Goal: Information Seeking & Learning: Learn about a topic

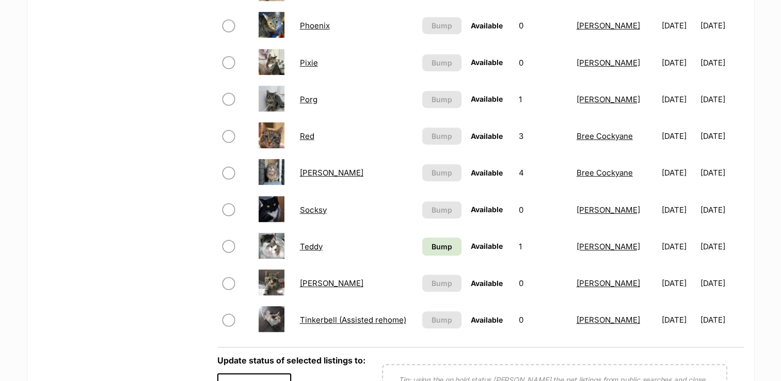
scroll to position [656, 0]
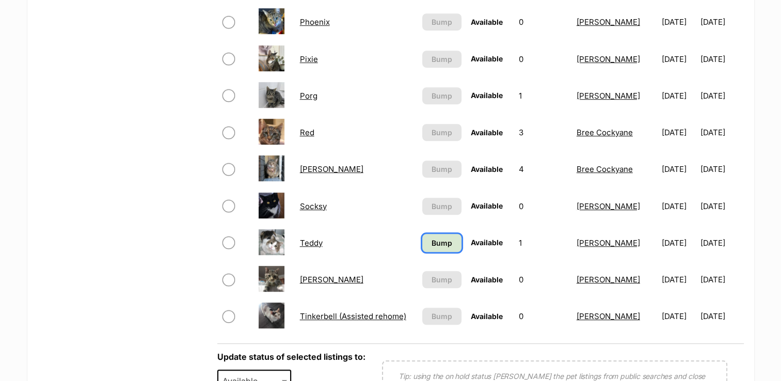
click at [435, 243] on span "Bump" at bounding box center [441, 242] width 21 height 11
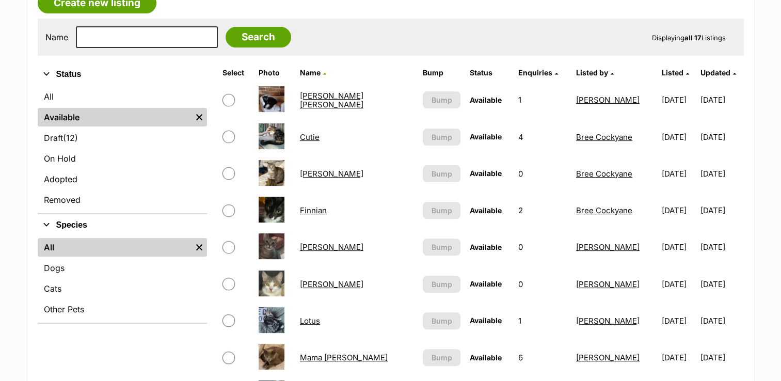
click at [311, 134] on link "Cutie" at bounding box center [310, 137] width 20 height 10
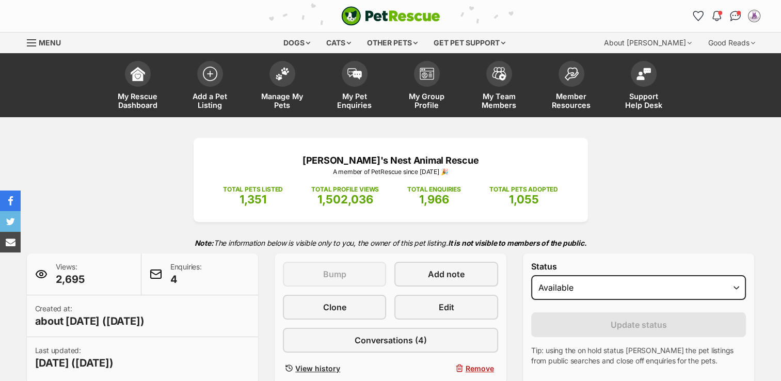
click at [104, 228] on div "[PERSON_NAME]'s Nest Animal Rescue A member of PetRescue since [DATE] 🎉 TOTAL P…" at bounding box center [390, 261] width 759 height 246
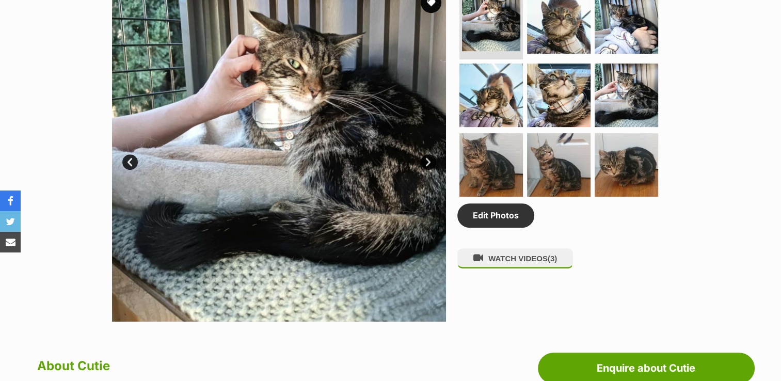
scroll to position [559, 0]
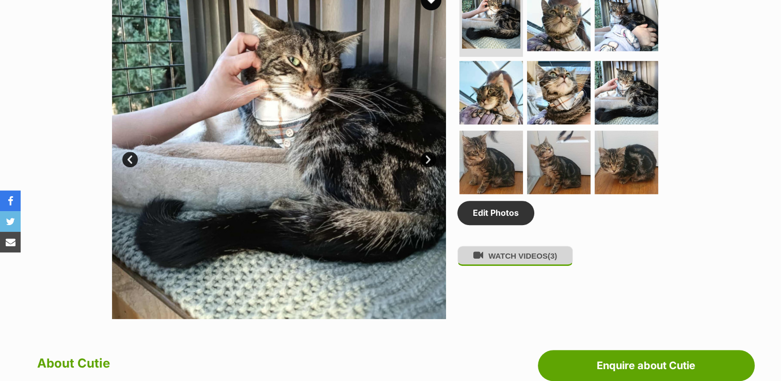
click at [531, 257] on button "WATCH VIDEOS (3)" at bounding box center [515, 256] width 116 height 20
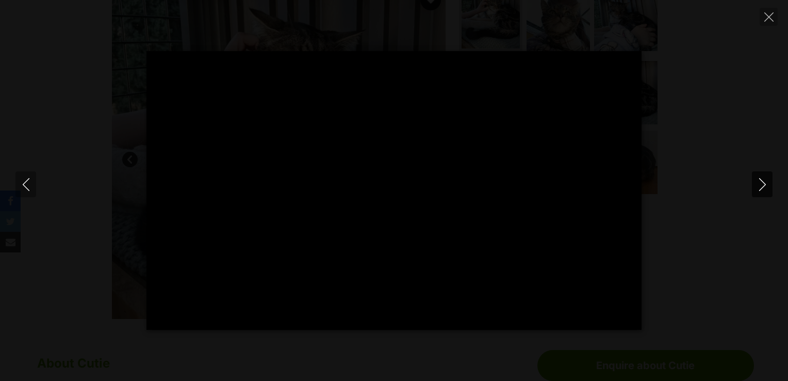
click at [761, 192] on button "Next" at bounding box center [762, 184] width 21 height 26
type input "22.54"
click at [767, 18] on icon "Close" at bounding box center [769, 16] width 9 height 9
type input "37.43"
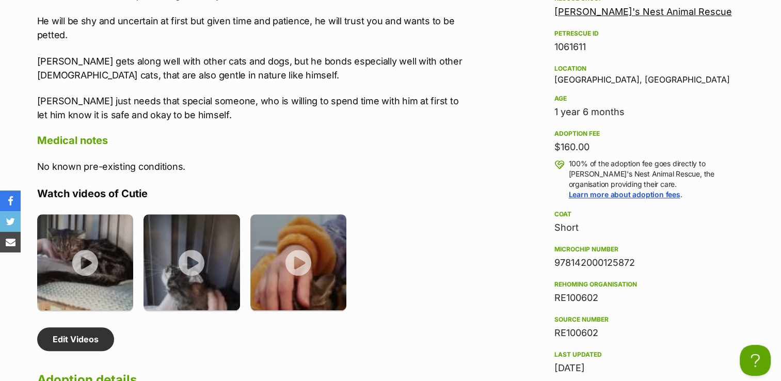
scroll to position [959, 0]
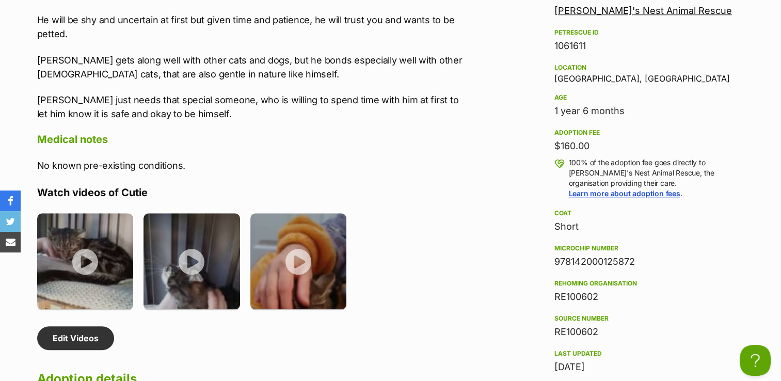
drag, startPoint x: 37, startPoint y: 73, endPoint x: 637, endPoint y: 305, distance: 643.3
copy div "About [PERSON_NAME] is a quiet and gentle boy who loves food and human affectio…"
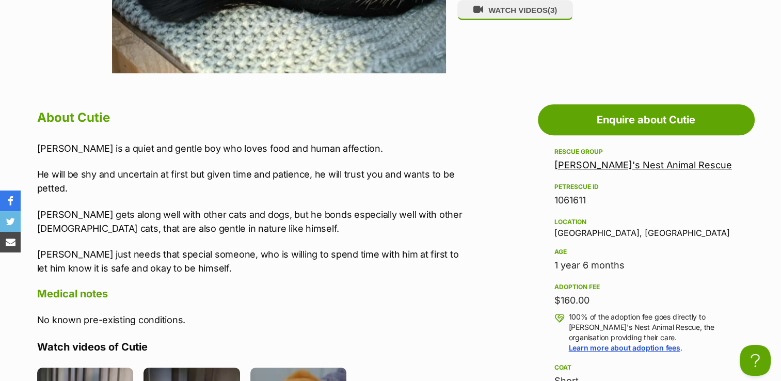
scroll to position [814, 0]
